Goal: Information Seeking & Learning: Learn about a topic

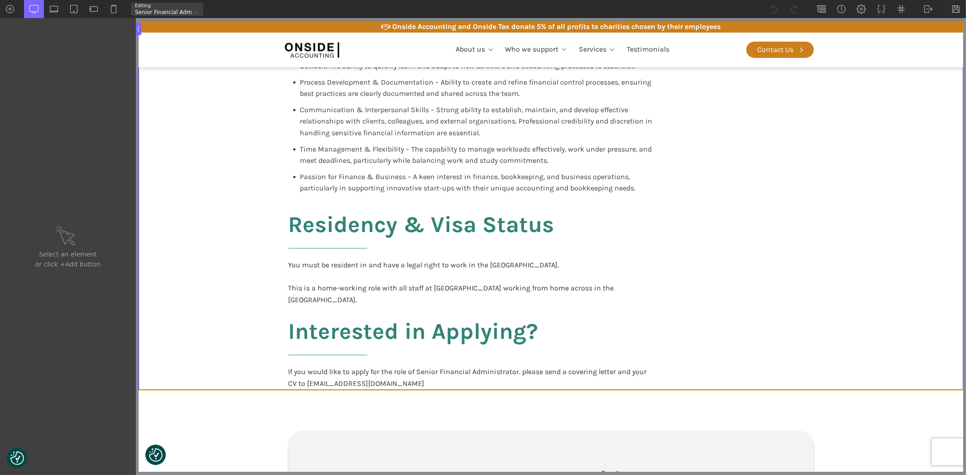
scroll to position [1912, 0]
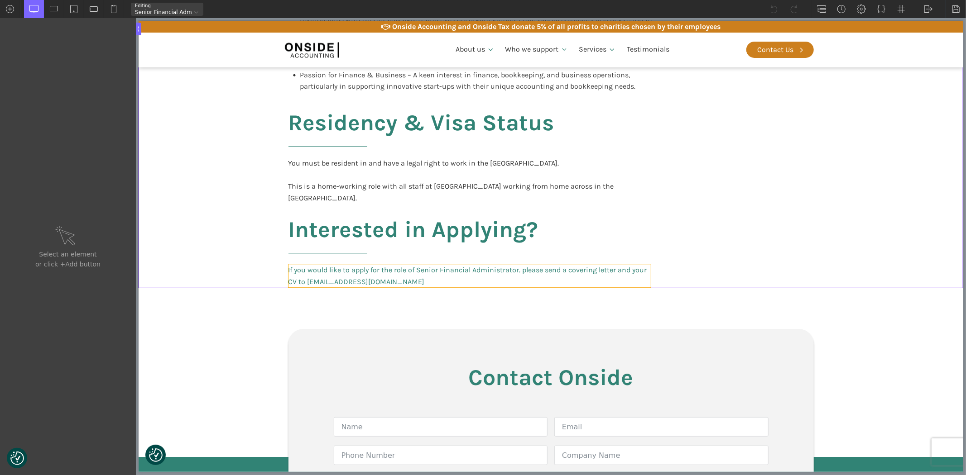
click at [546, 264] on link "If you would like to apply for the role of Senior Financial Administrator. plea…" at bounding box center [469, 275] width 362 height 23
type input "text_block-1001-638"
type input "blocktext_block-596-175"
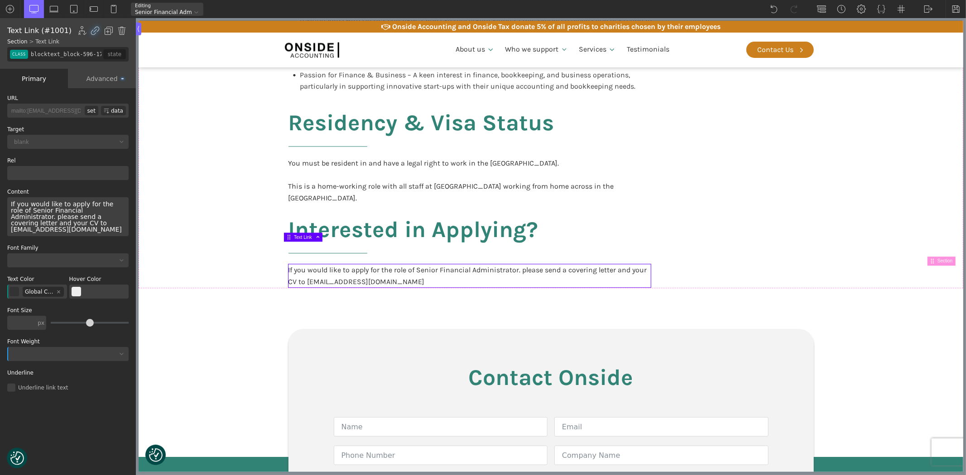
click at [94, 211] on div "If you would like to apply for the role of Senior Financial Administrator. plea…" at bounding box center [67, 216] width 121 height 39
click at [464, 168] on div "You must be resident in and have a legal right to work in the [GEOGRAPHIC_DATA]…" at bounding box center [469, 181] width 362 height 46
type input "text_block-1045-638"
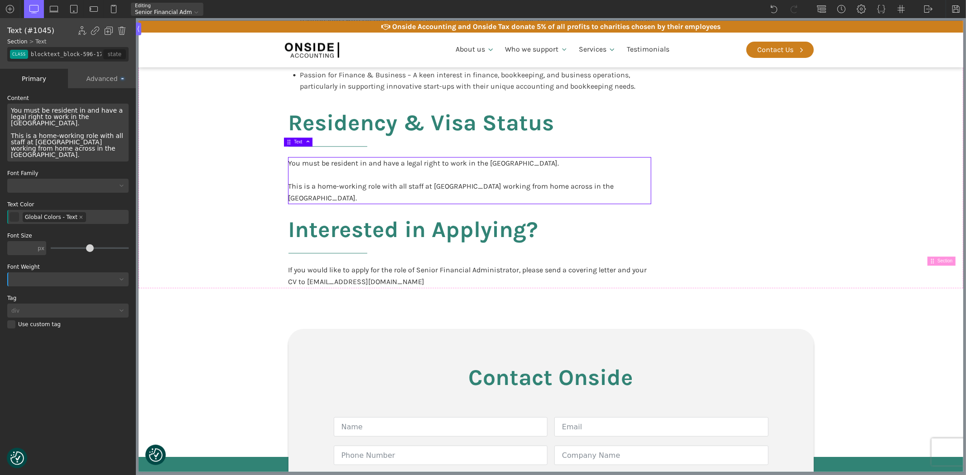
click at [114, 138] on div "You must be resident in and have a legal right to work in the [GEOGRAPHIC_DATA]…" at bounding box center [67, 133] width 121 height 58
click at [955, 9] on img at bounding box center [955, 9] width 9 height 9
type input "core_accounting"
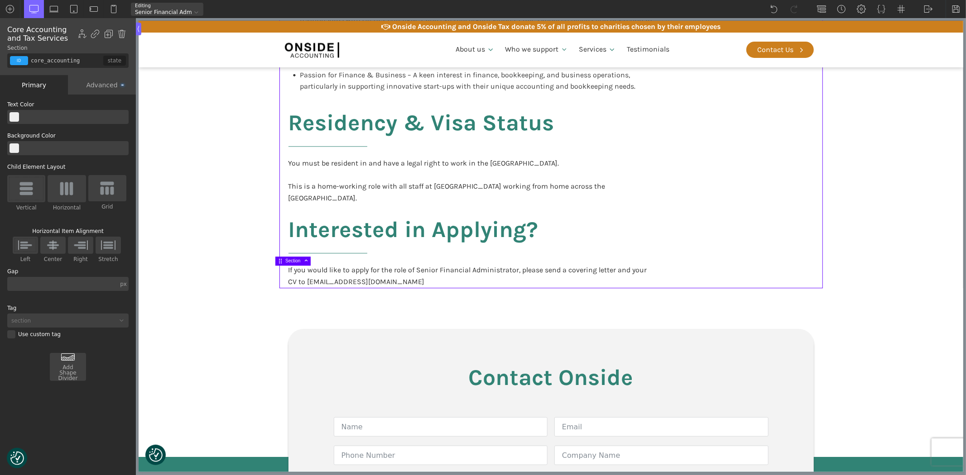
click at [922, 10] on div "WP Admin [GEOGRAPHIC_DATA] [GEOGRAPHIC_DATA]" at bounding box center [928, 9] width 20 height 18
click at [923, 19] on link "WP Admin" at bounding box center [937, 23] width 38 height 14
